Goal: Transaction & Acquisition: Obtain resource

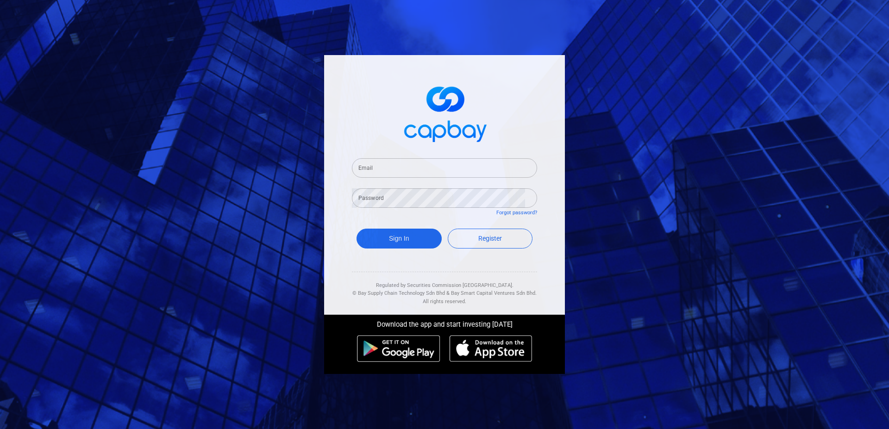
type input "[EMAIL_ADDRESS][DOMAIN_NAME]"
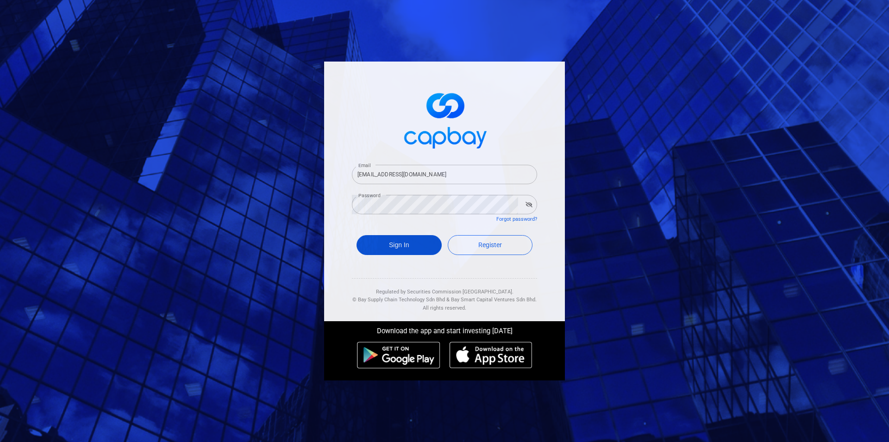
click at [408, 245] on button "Sign In" at bounding box center [399, 245] width 85 height 20
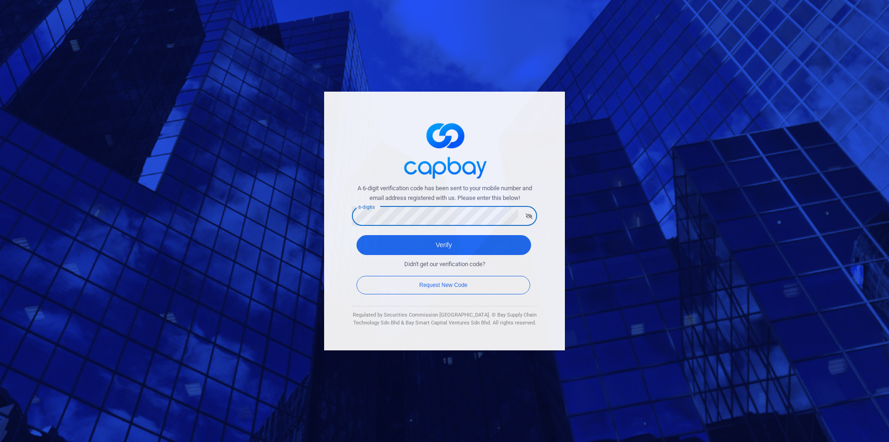
click at [357, 235] on button "Verify" at bounding box center [444, 245] width 175 height 20
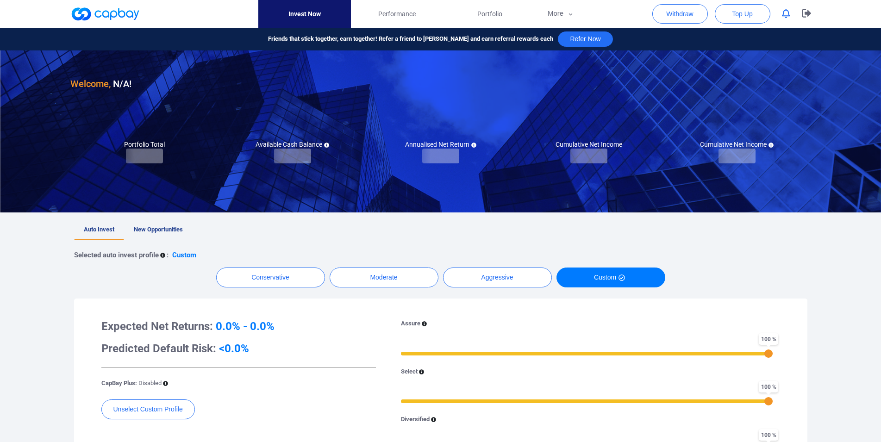
checkbox input "true"
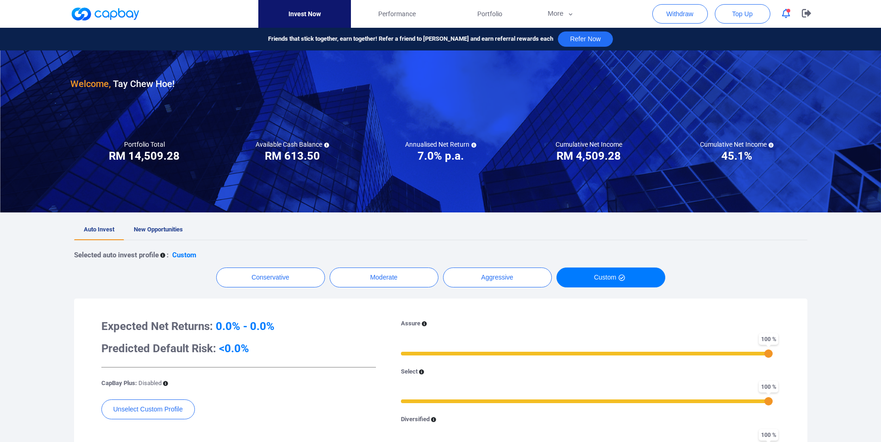
drag, startPoint x: 495, startPoint y: 15, endPoint x: 474, endPoint y: 94, distance: 81.9
click at [494, 15] on span "Portfolio" at bounding box center [489, 14] width 25 height 10
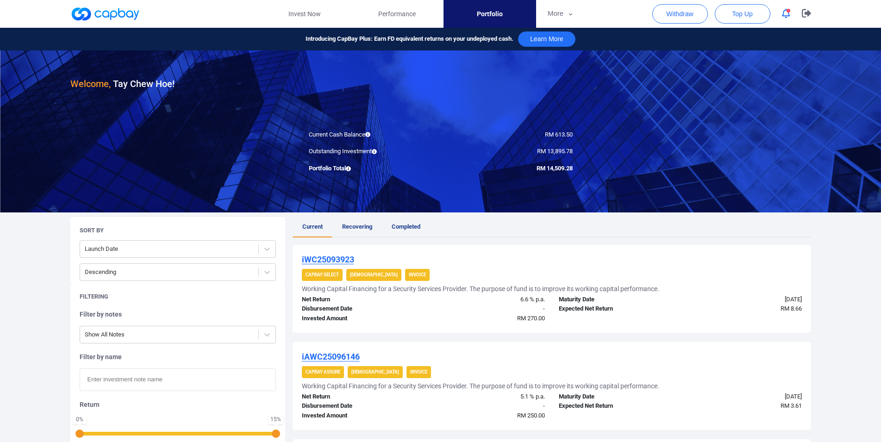
click at [152, 379] on input "text" at bounding box center [178, 380] width 196 height 23
paste input "WC25047895R"
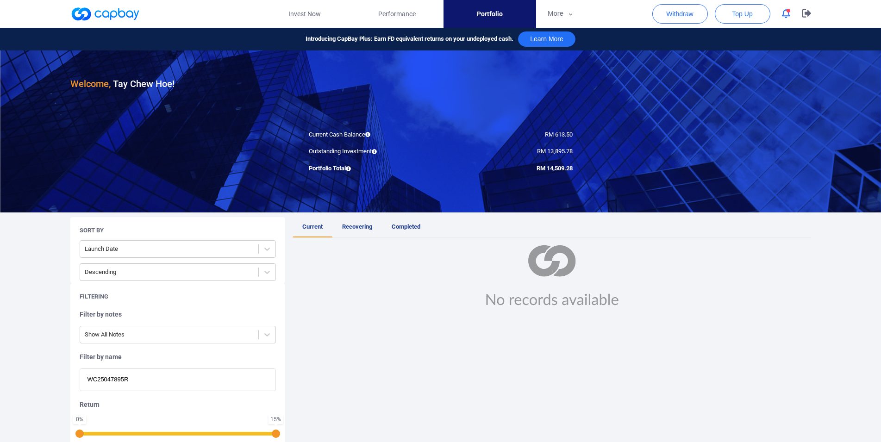
click at [170, 382] on input "WC25047895R" at bounding box center [178, 380] width 196 height 23
type input "WC25047895R"
click at [357, 225] on span "Recovering" at bounding box center [357, 226] width 30 height 7
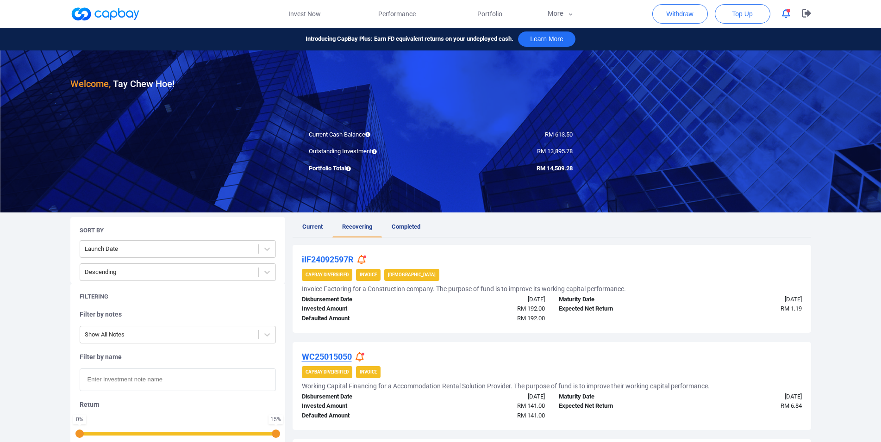
click at [185, 385] on input "text" at bounding box center [178, 380] width 196 height 23
paste input "WC25047895R"
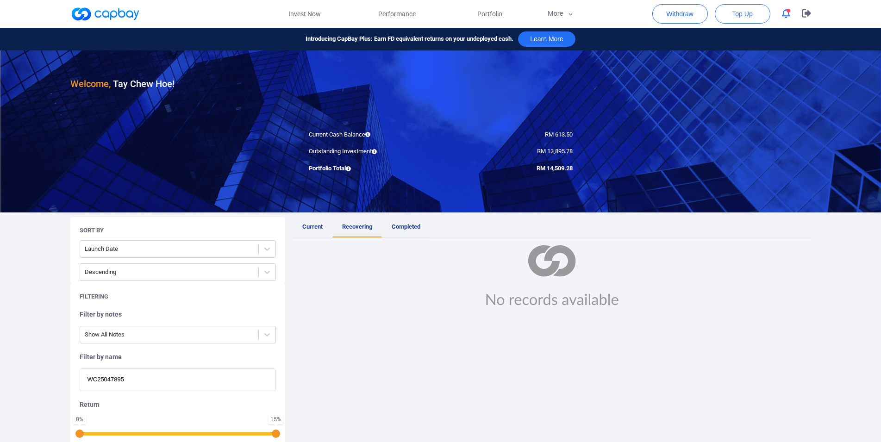
type input "WC25047895"
click at [412, 229] on span "Completed" at bounding box center [406, 226] width 29 height 7
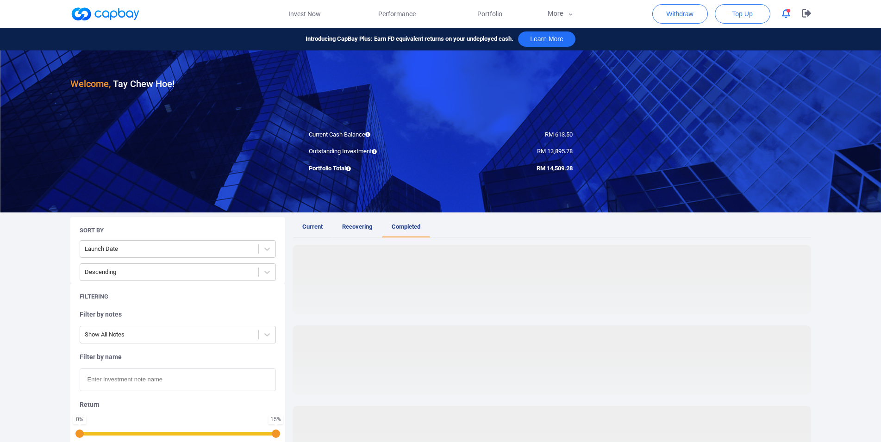
click at [318, 229] on span "Current" at bounding box center [312, 226] width 20 height 7
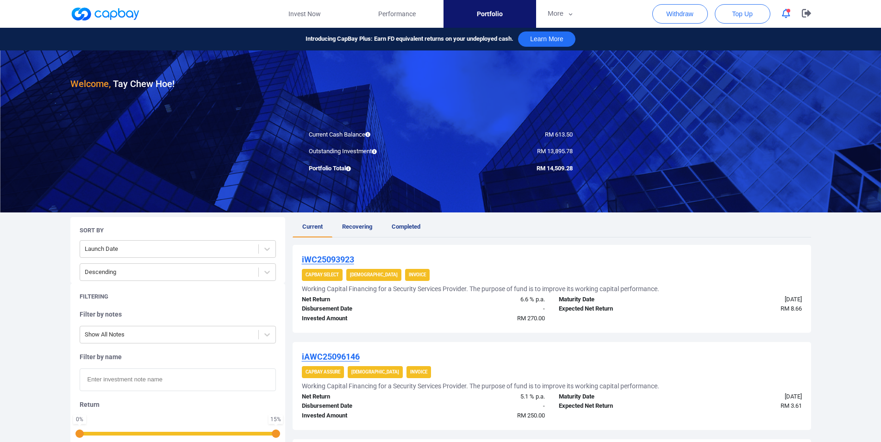
click at [169, 361] on div "Filter by name" at bounding box center [178, 372] width 196 height 38
click at [170, 376] on input "text" at bounding box center [178, 380] width 196 height 23
paste input "WC25047895R"
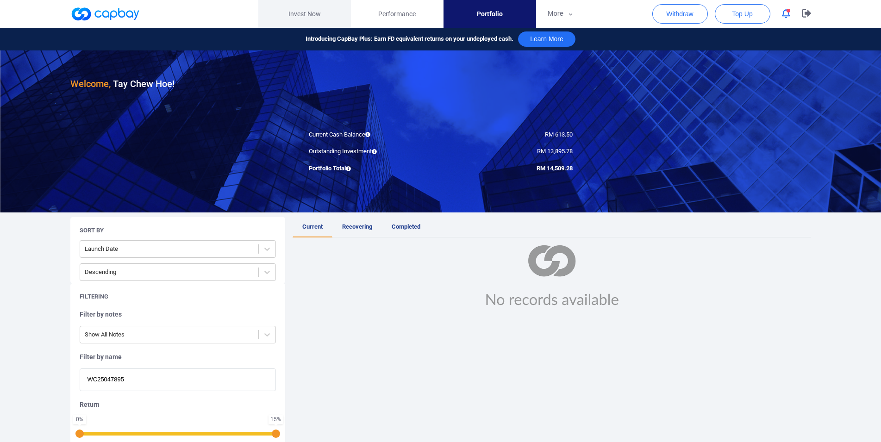
type input "WC25047895"
click at [322, 9] on link "Invest Now" at bounding box center [304, 14] width 93 height 28
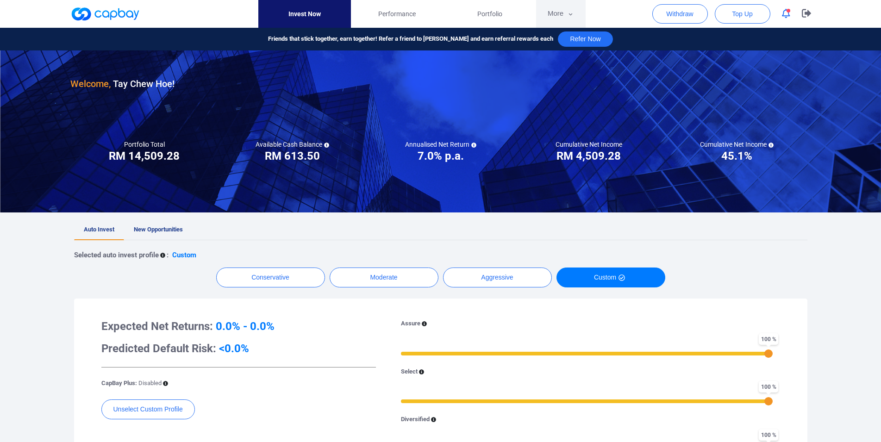
click at [567, 17] on button "More" at bounding box center [561, 14] width 50 height 28
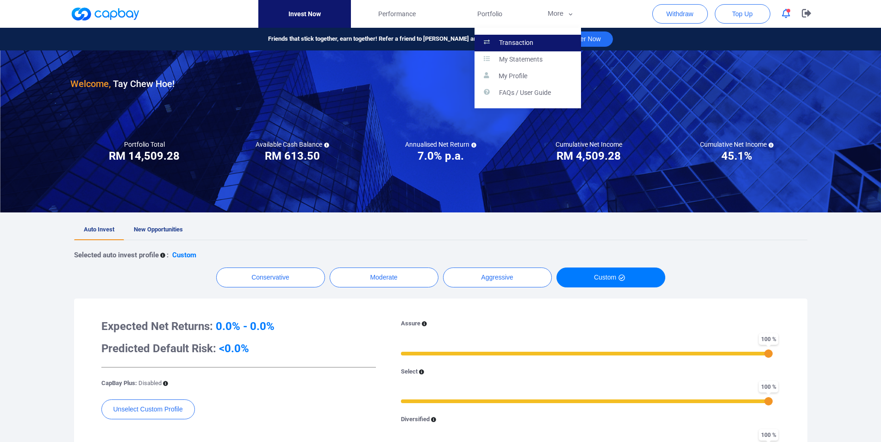
click at [544, 39] on link "Transaction" at bounding box center [528, 43] width 106 height 17
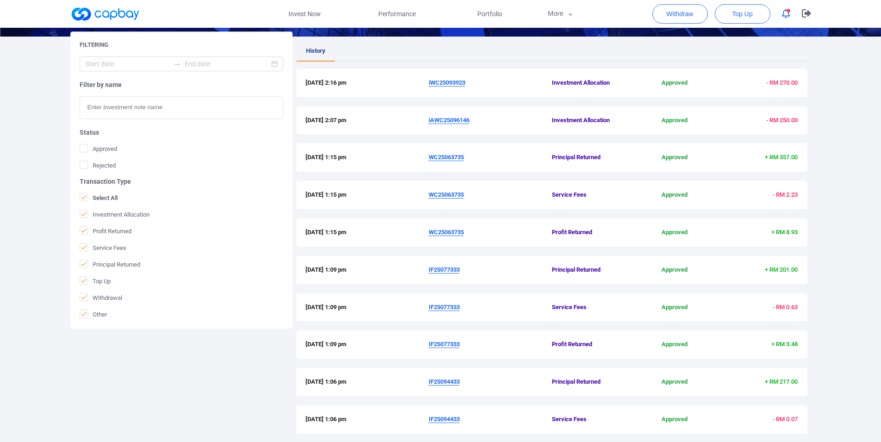
scroll to position [189, 0]
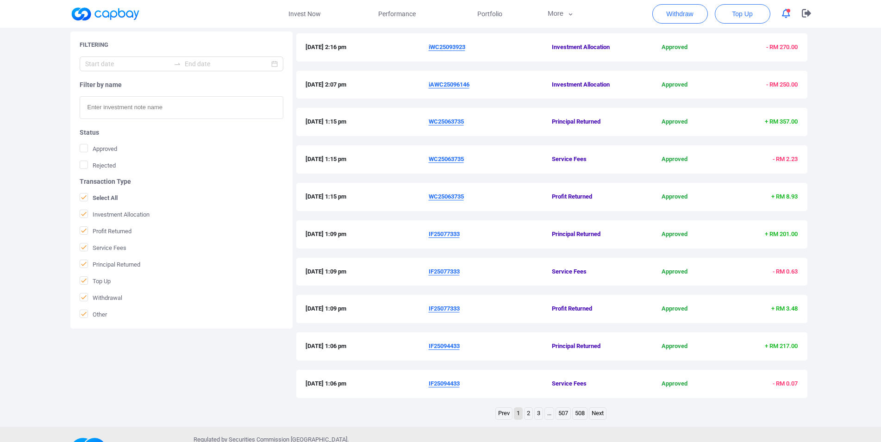
click at [529, 414] on link "2" at bounding box center [529, 414] width 8 height 12
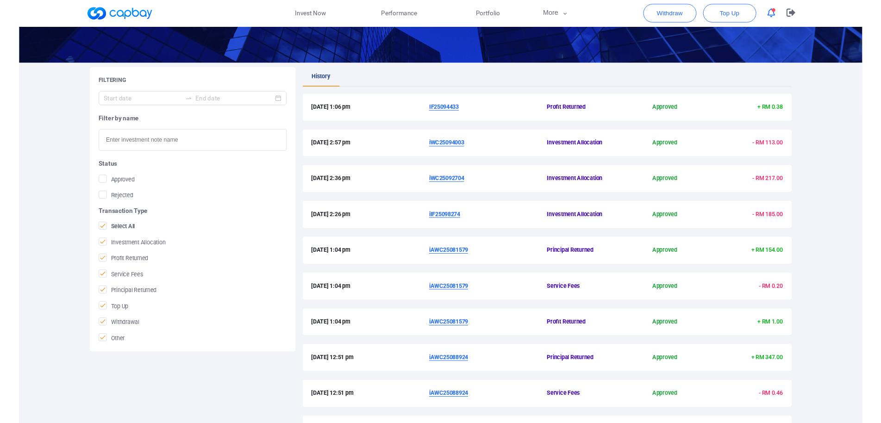
scroll to position [148, 0]
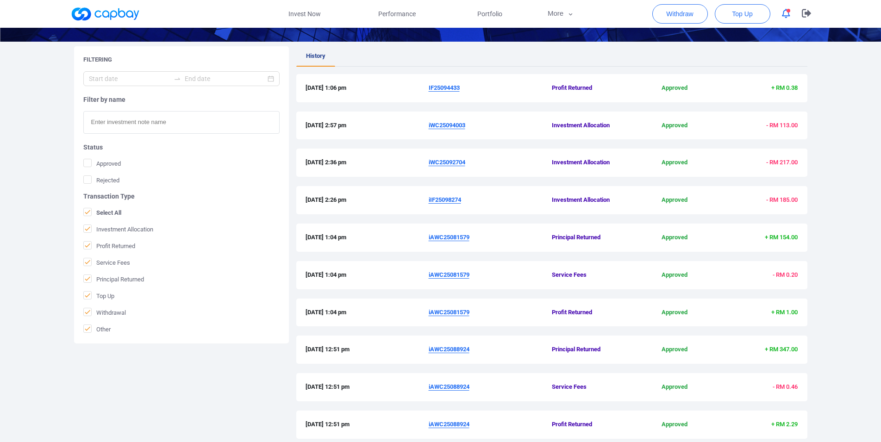
click at [446, 86] on u "IF25094433" at bounding box center [444, 87] width 31 height 7
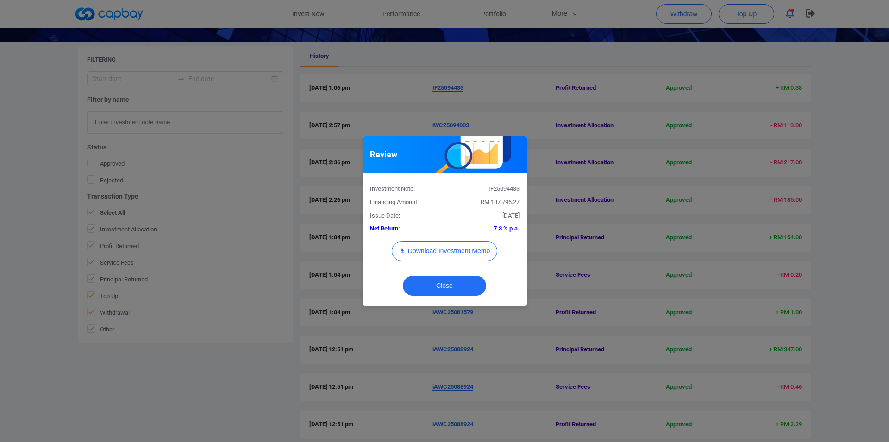
click at [503, 189] on div "IF25094433" at bounding box center [485, 189] width 82 height 10
copy div "IF25094433"
click at [0, 238] on div "Review Investment Note: IF25094433 Financing Amount: RM 187,796.27 Issue Date: …" at bounding box center [444, 221] width 889 height 442
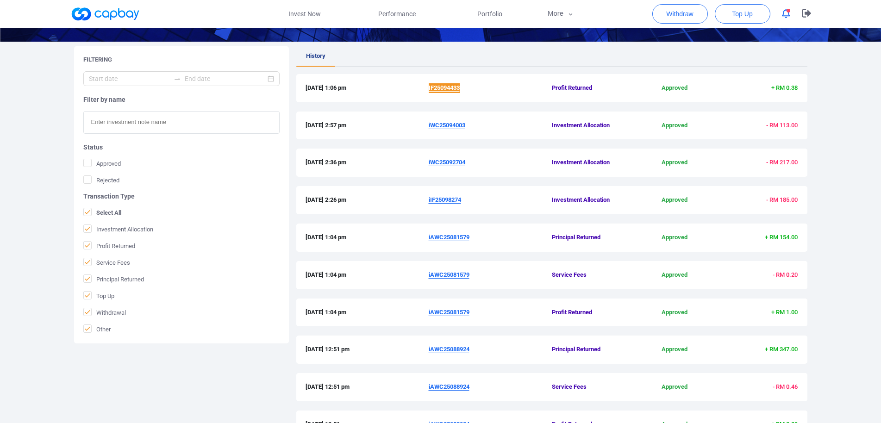
scroll to position [239, 0]
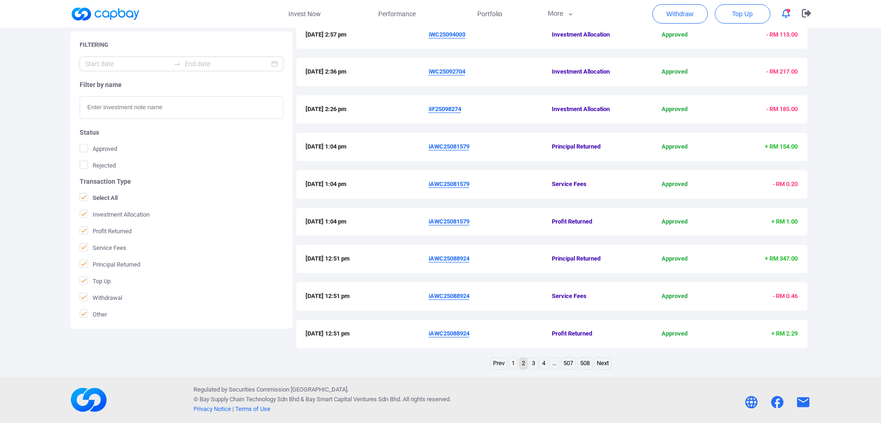
click at [515, 366] on link "1" at bounding box center [513, 364] width 8 height 12
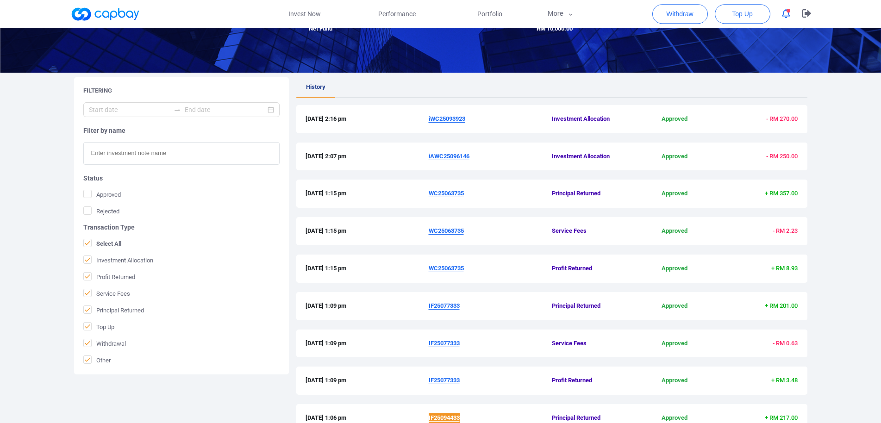
scroll to position [144, 0]
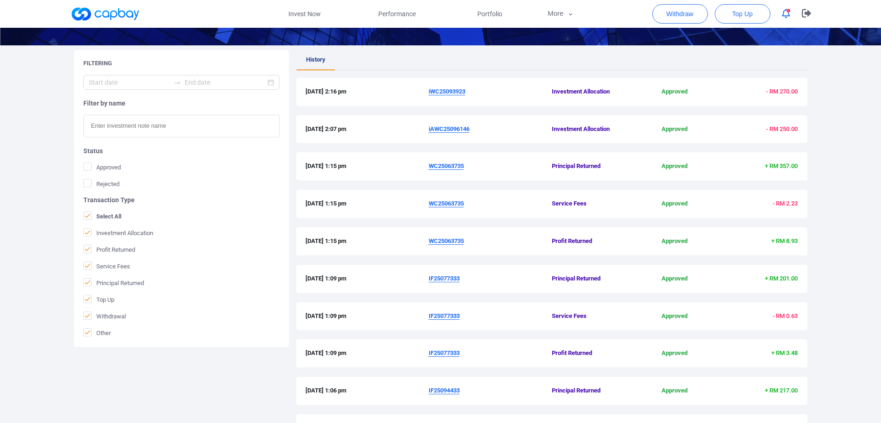
click at [449, 355] on u "IF25077333" at bounding box center [444, 353] width 31 height 7
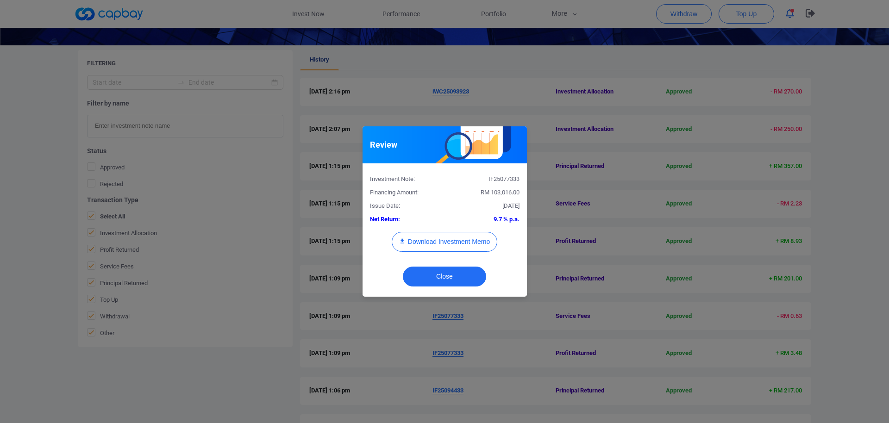
click at [505, 178] on div "IF25077333" at bounding box center [485, 180] width 82 height 10
copy div "IF25077333"
click at [58, 256] on div "Review Investment Note: IF25077333 Financing Amount: RM 103,016.00 Issue Date: …" at bounding box center [444, 211] width 889 height 423
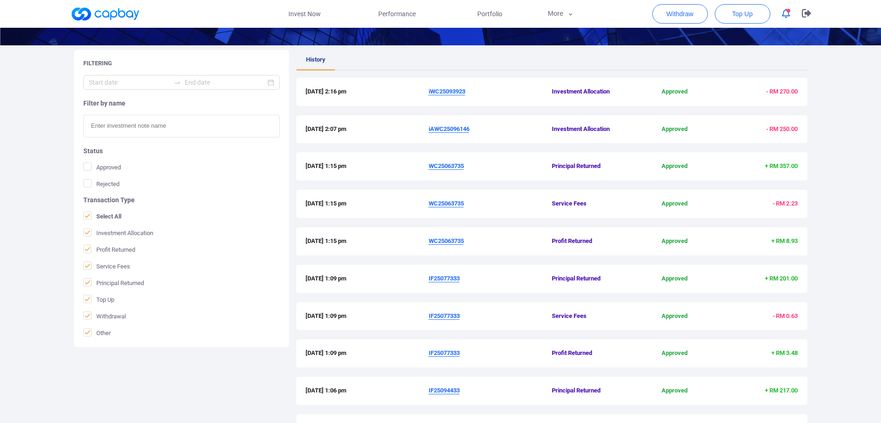
click at [439, 163] on span "WC25063735" at bounding box center [490, 167] width 123 height 10
click at [451, 167] on u "WC25063735" at bounding box center [446, 166] width 35 height 7
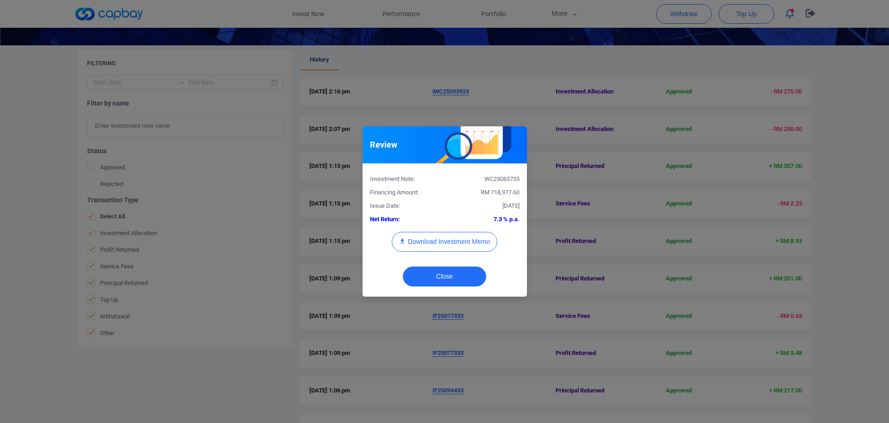
click at [497, 179] on div "WC25063735" at bounding box center [485, 180] width 82 height 10
copy div "WC25063735"
click at [0, 201] on div "Review Investment Note: WC25063735 Financing Amount: RM 718,977.60 Issue Date: …" at bounding box center [444, 211] width 889 height 423
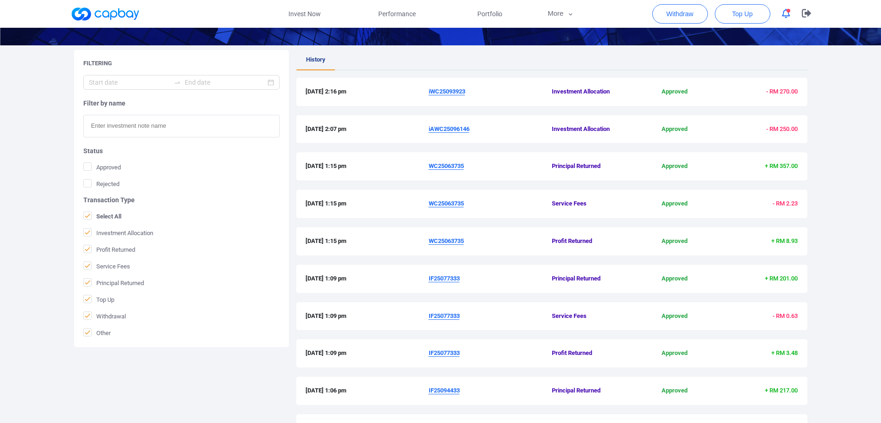
click at [450, 130] on u "iAWC25096146" at bounding box center [449, 128] width 41 height 7
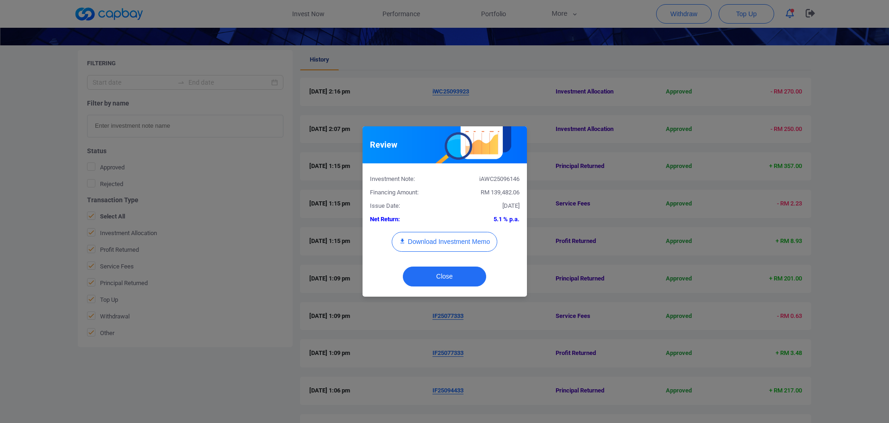
click at [494, 185] on div "Investment Note: iAWC25096146 Financing Amount: RM 139,482.06 Issue Date: [DATE…" at bounding box center [445, 216] width 150 height 90
click at [496, 178] on div "iAWC25096146" at bounding box center [485, 180] width 82 height 10
copy div "iAWC25096146"
click at [455, 240] on button "Download Investment Memo" at bounding box center [445, 242] width 106 height 20
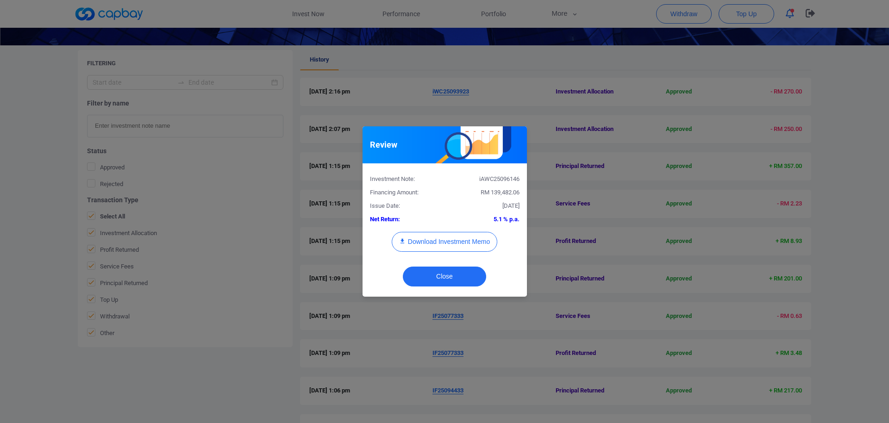
click at [597, 114] on div "Review Investment Note: iAWC25096146 Financing Amount: RM 139,482.06 Issue Date…" at bounding box center [444, 211] width 889 height 423
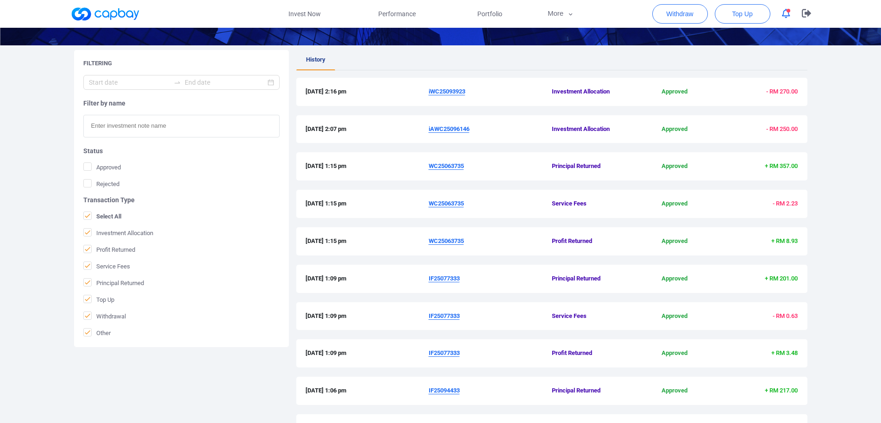
click at [441, 92] on u "iWC25093923" at bounding box center [447, 91] width 37 height 7
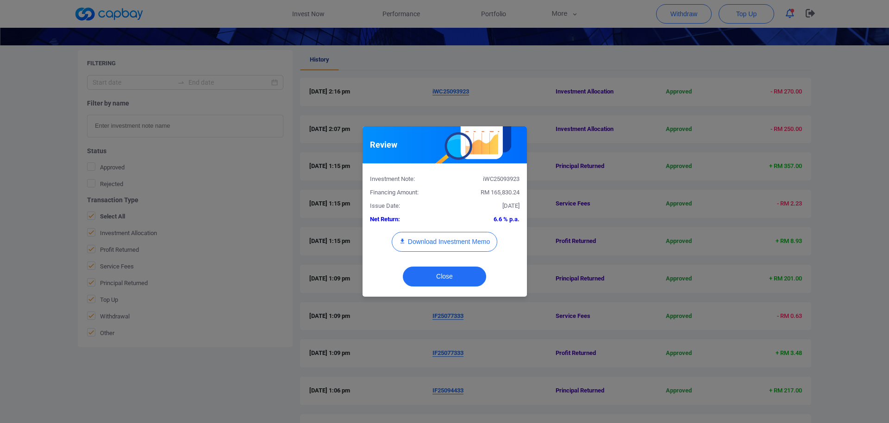
click at [504, 178] on div "iWC25093923" at bounding box center [485, 180] width 82 height 10
copy div "iWC25093923"
click at [458, 238] on button "Download Investment Memo" at bounding box center [445, 242] width 106 height 20
click at [585, 139] on div "Review Investment Note: iWC25093923 Financing Amount: RM 165,830.24 Issue Date:…" at bounding box center [444, 211] width 889 height 423
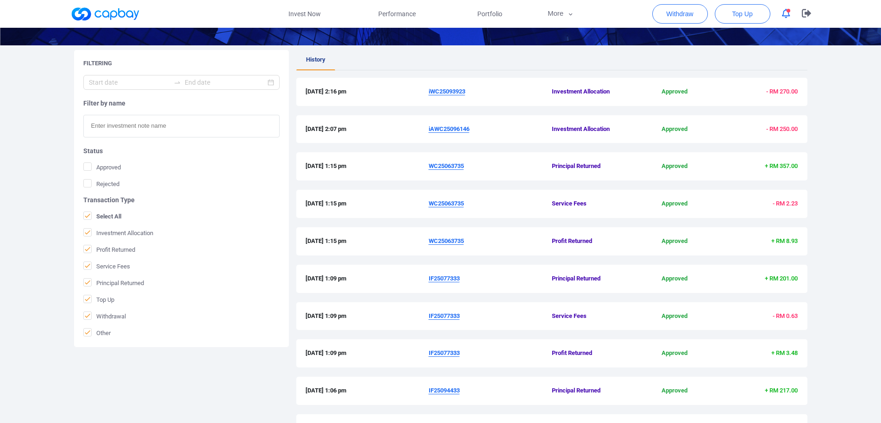
scroll to position [0, 0]
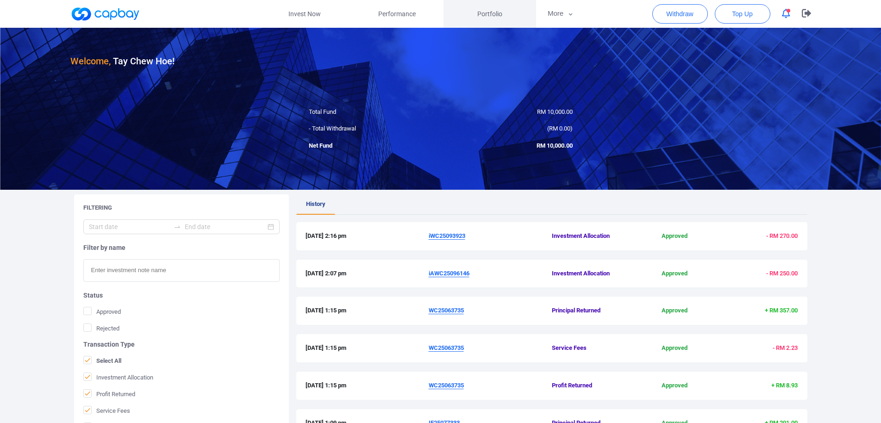
click at [495, 10] on span "Portfolio" at bounding box center [489, 14] width 25 height 10
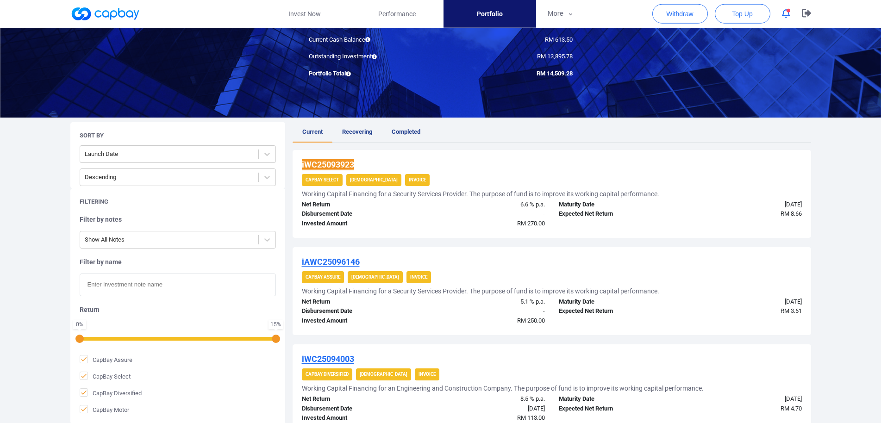
scroll to position [94, 0]
